Goal: Find contact information: Find contact information

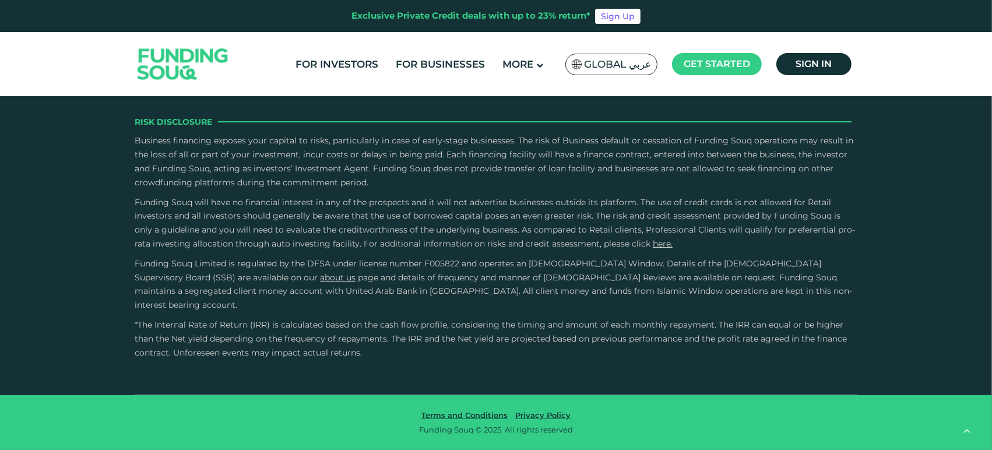
type tc-range-slider "4"
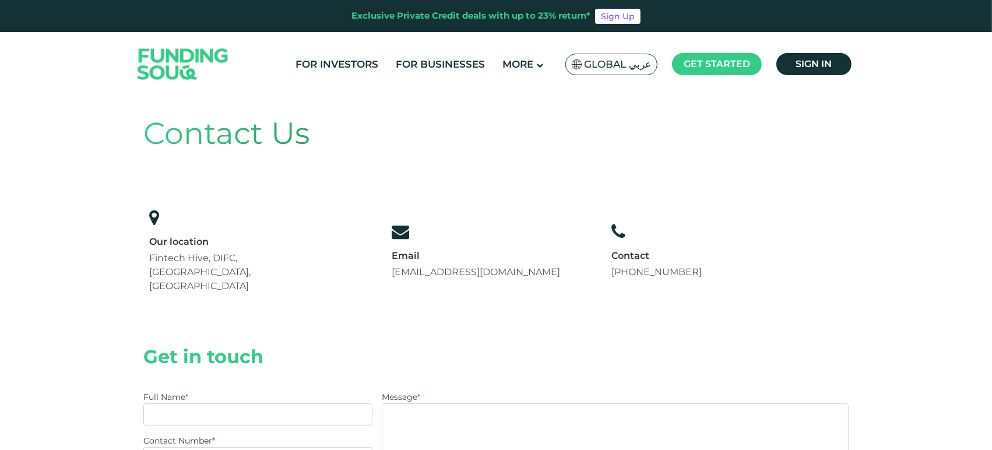
scroll to position [194, 0]
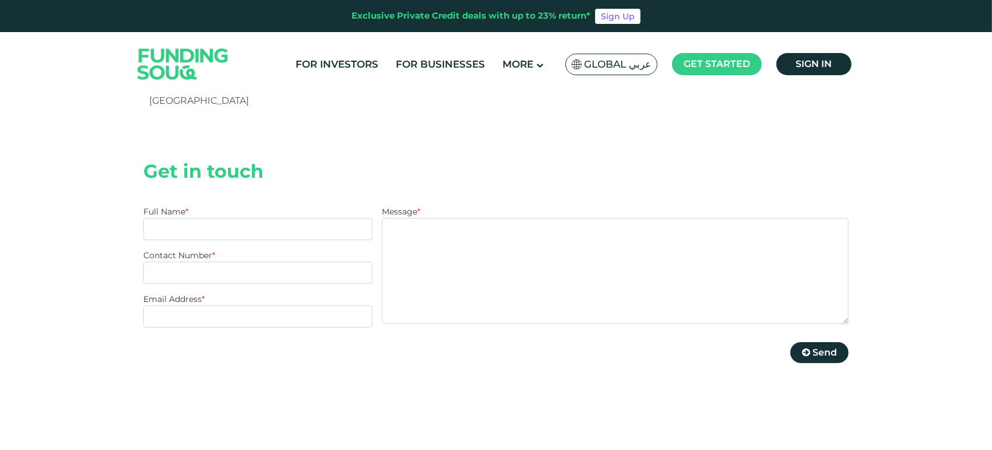
click at [953, 161] on div "Contact Us Our location Fintech Hive, DIFC, Dubai, UAE Email support@fundingsou…" at bounding box center [496, 277] width 992 height 751
